Goal: Information Seeking & Learning: Learn about a topic

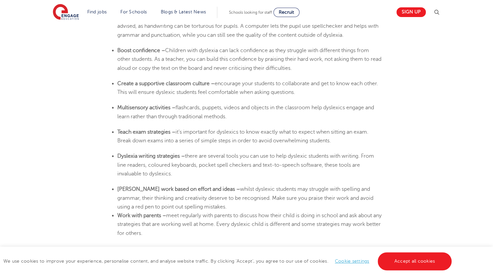
scroll to position [1269, 0]
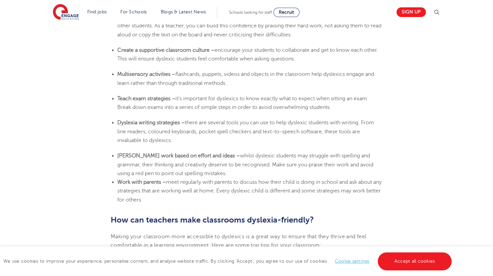
drag, startPoint x: 164, startPoint y: 199, endPoint x: 181, endPoint y: 202, distance: 17.0
click at [181, 202] on li "Work with parents – meet regularly with parents to discuss how their child is d…" at bounding box center [249, 191] width 265 height 26
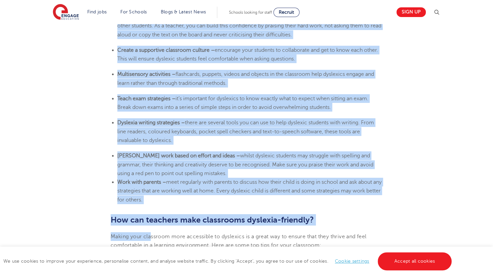
scroll to position [1402, 0]
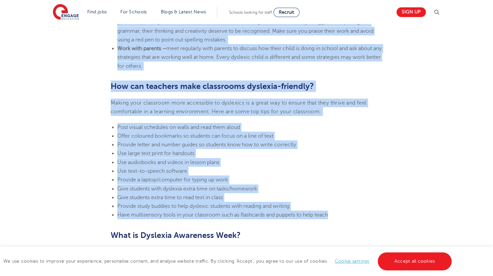
drag, startPoint x: 119, startPoint y: 41, endPoint x: 361, endPoint y: 219, distance: 300.3
copy section "lore ip dolor sitam – Con ad eli seddoeiu temp incid-utla etdolo magn aliquaen …"
